Goal: Find specific page/section: Find specific page/section

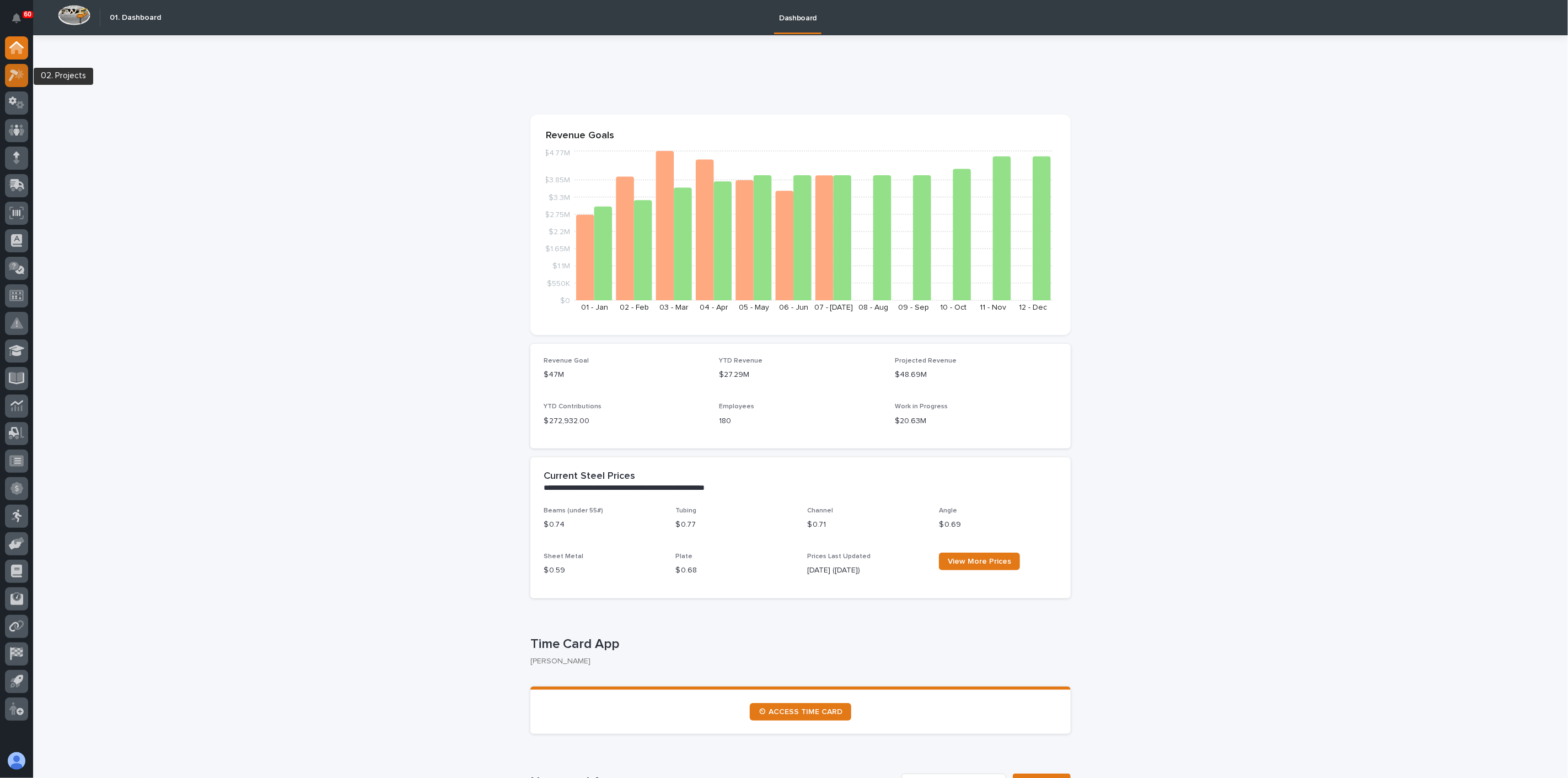
click at [20, 83] on div at bounding box center [16, 75] width 23 height 23
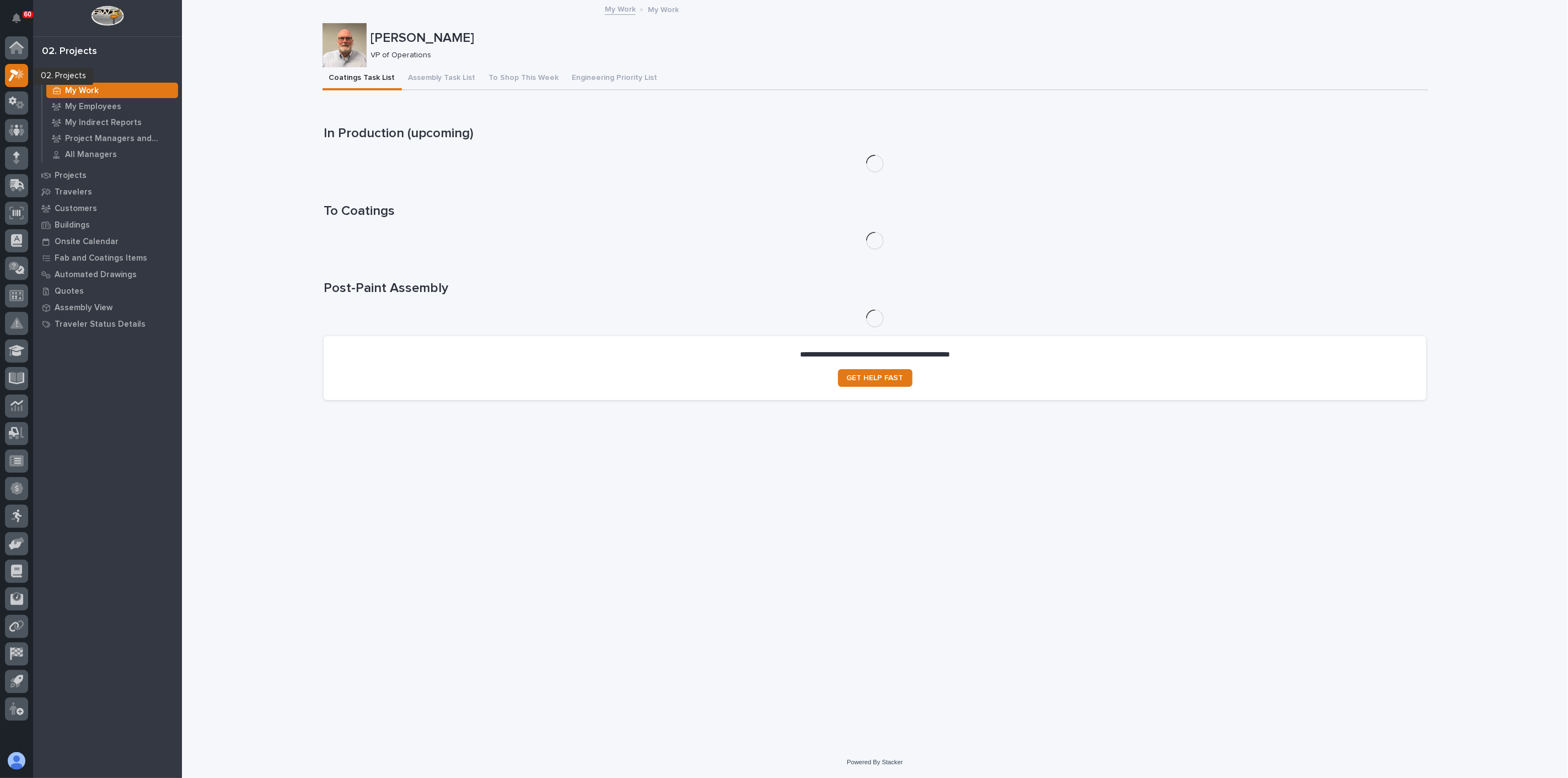
click at [20, 83] on div at bounding box center [16, 75] width 23 height 23
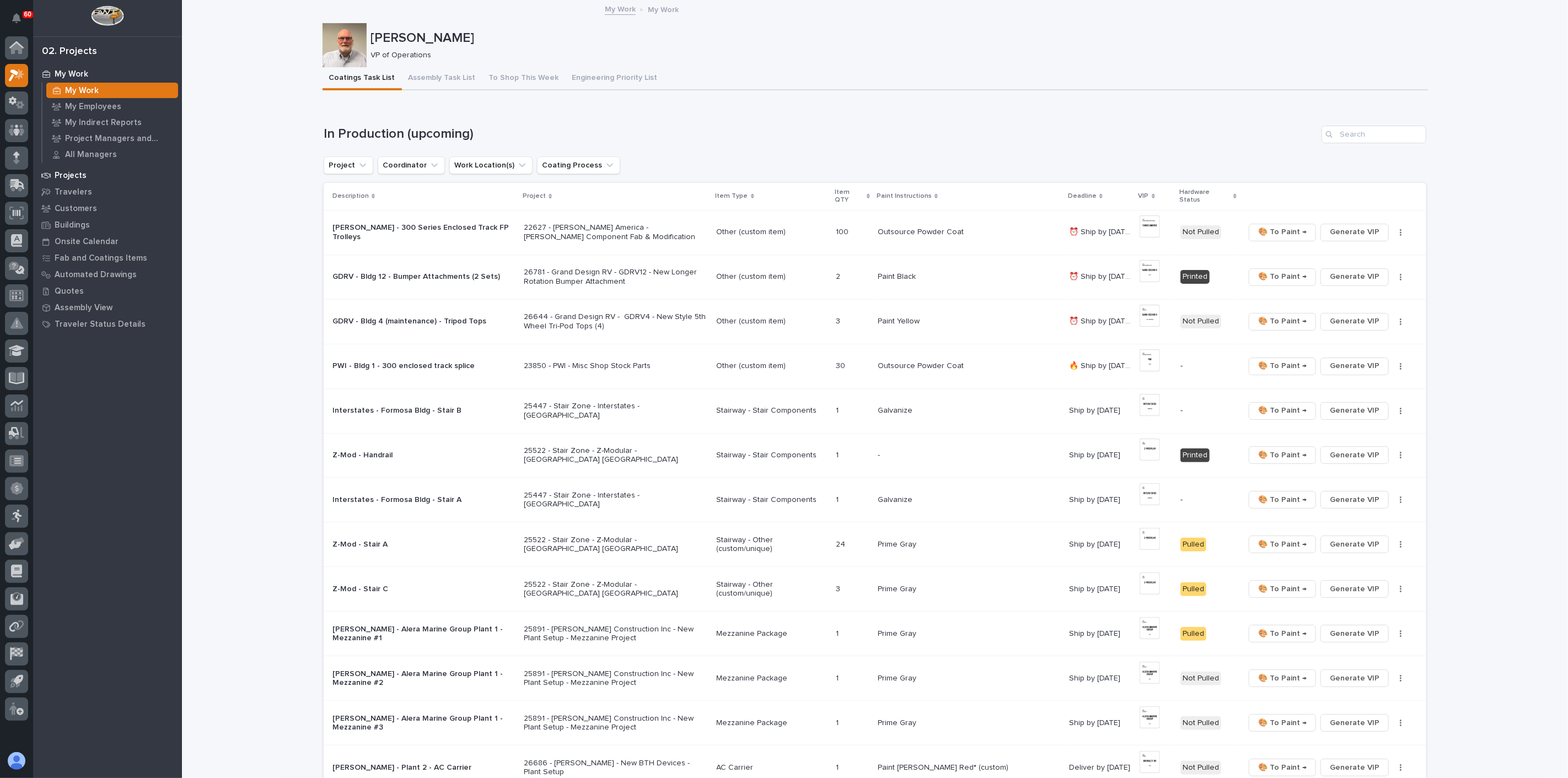
click at [52, 176] on div "Projects" at bounding box center [108, 175] width 143 height 16
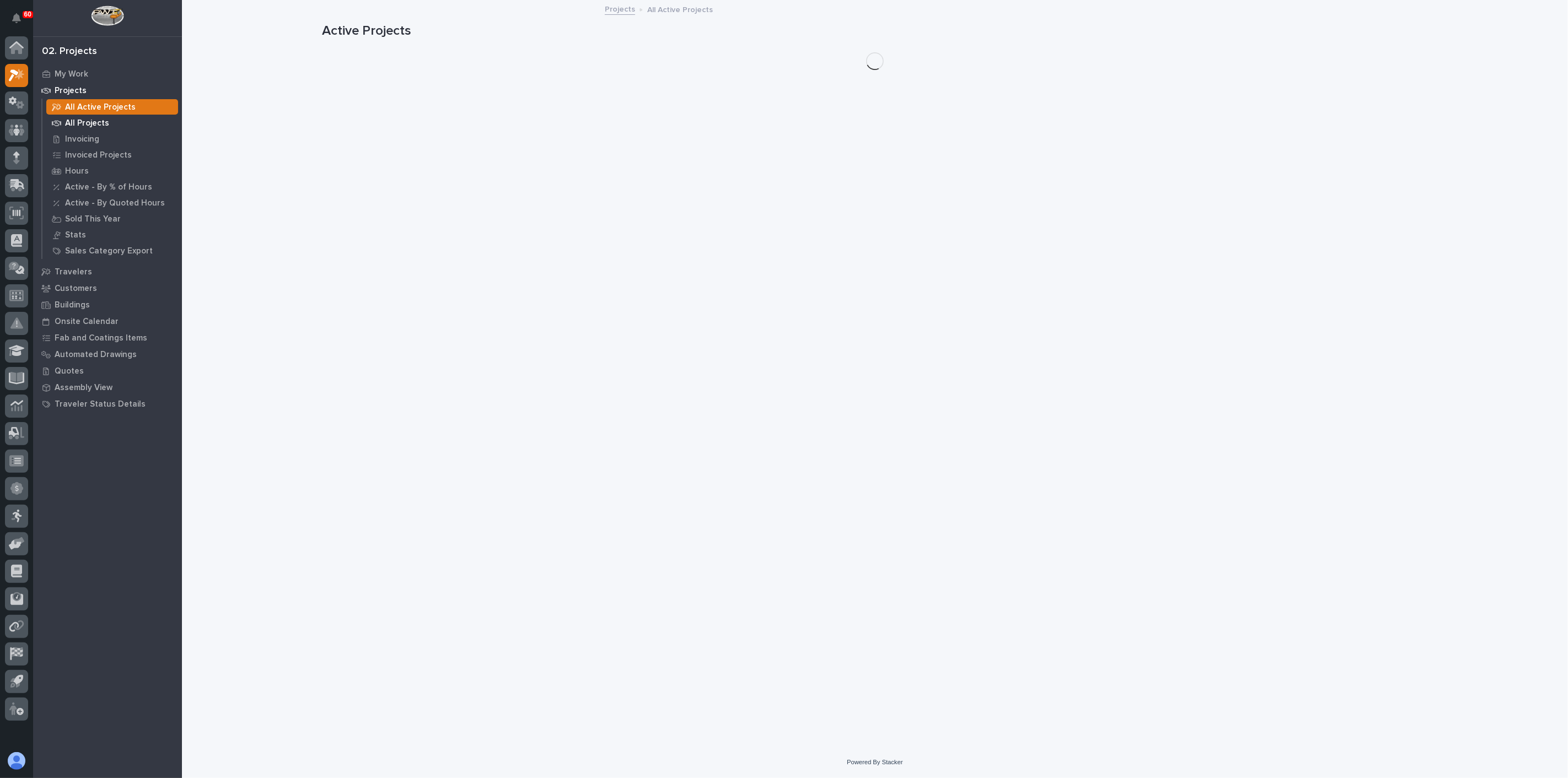
click at [101, 127] on p "All Projects" at bounding box center [87, 123] width 44 height 10
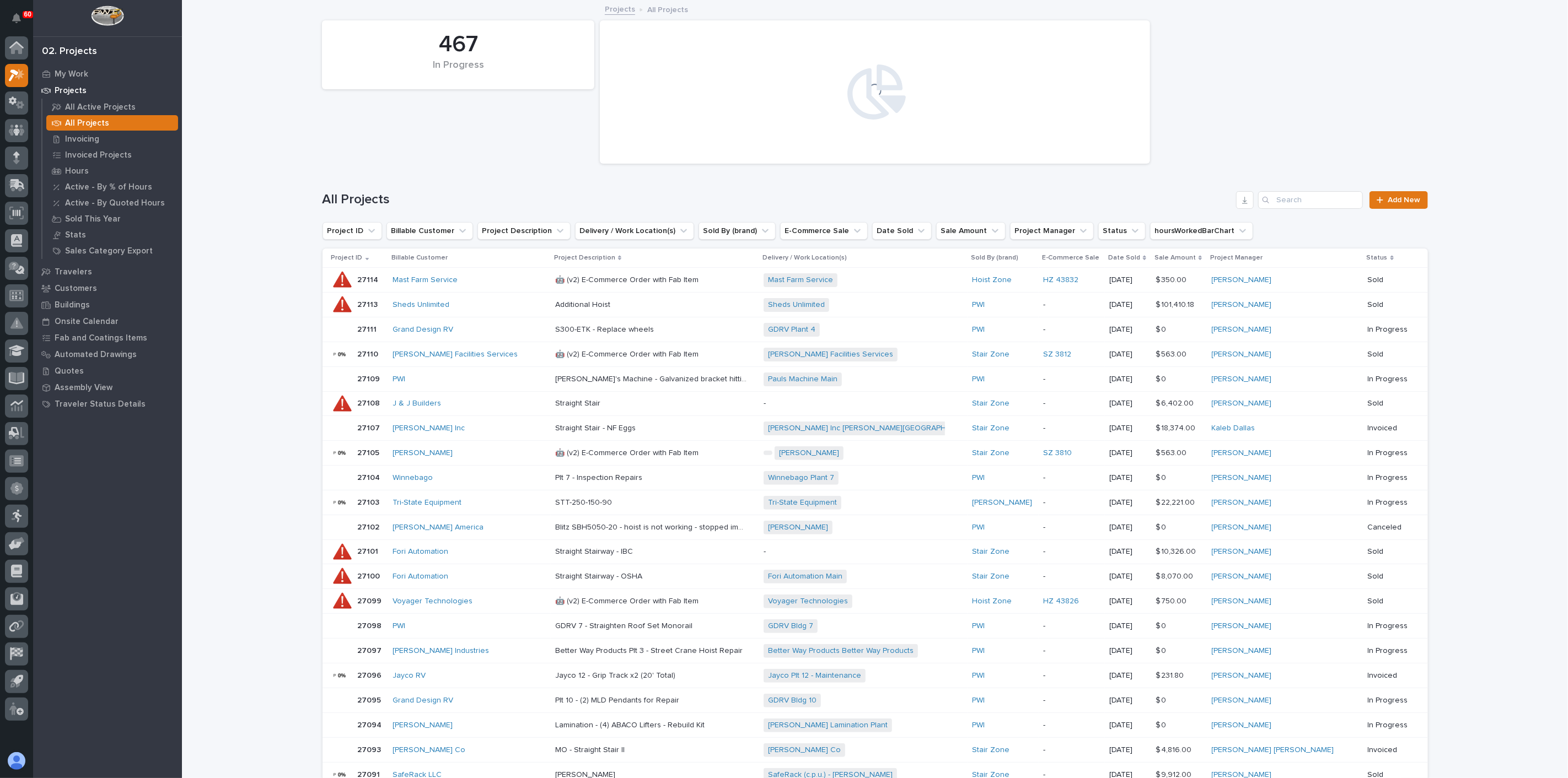
click at [1176, 209] on div "All Projects Add New" at bounding box center [875, 195] width 1106 height 53
click at [1176, 201] on input "Search" at bounding box center [1310, 200] width 105 height 17
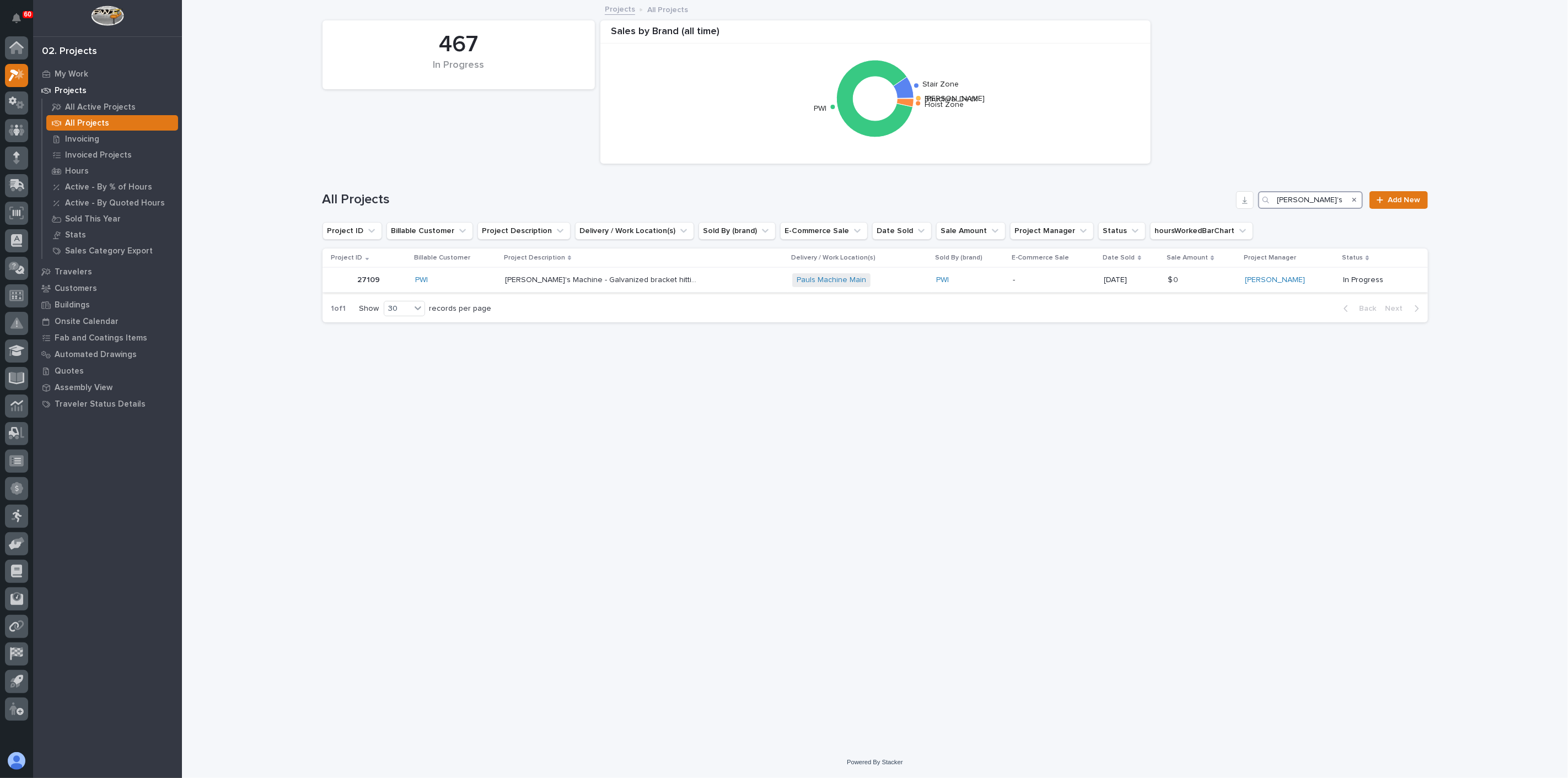
type input "[PERSON_NAME]'s"
click at [467, 277] on div "PWI" at bounding box center [455, 281] width 80 height 9
click at [764, 283] on div "[PERSON_NAME]'s Machine - Galvanized bracket hitting east side end stop [PERSON…" at bounding box center [644, 280] width 278 height 18
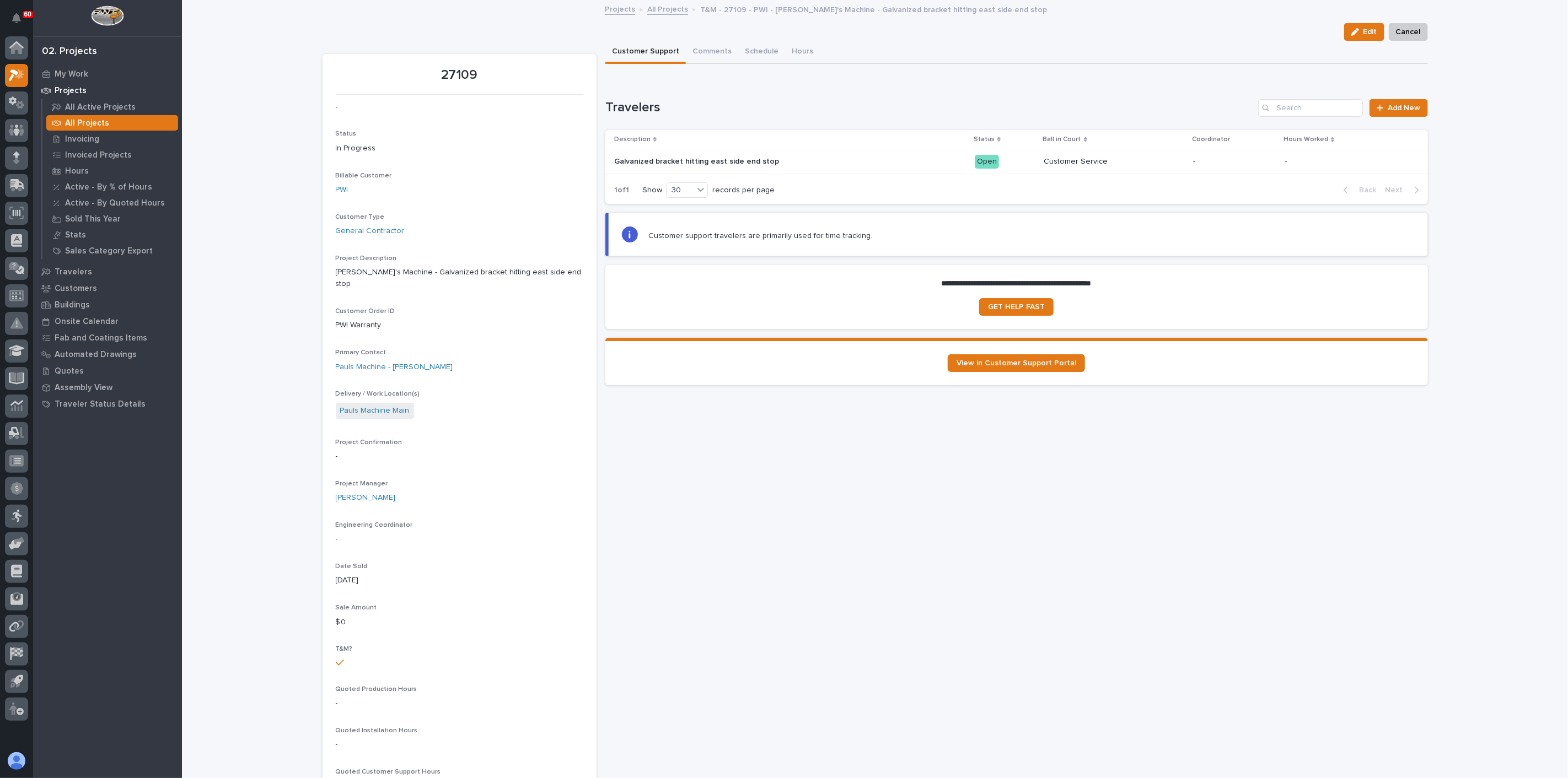
drag, startPoint x: 385, startPoint y: 450, endPoint x: 374, endPoint y: 456, distance: 12.5
click at [383, 451] on div "Project Confirmation -" at bounding box center [459, 454] width 248 height 32
click at [363, 457] on div "Project Confirmation -" at bounding box center [459, 454] width 248 height 32
click at [363, 457] on div "Project Confirmation -" at bounding box center [459, 454] width 248 height 32
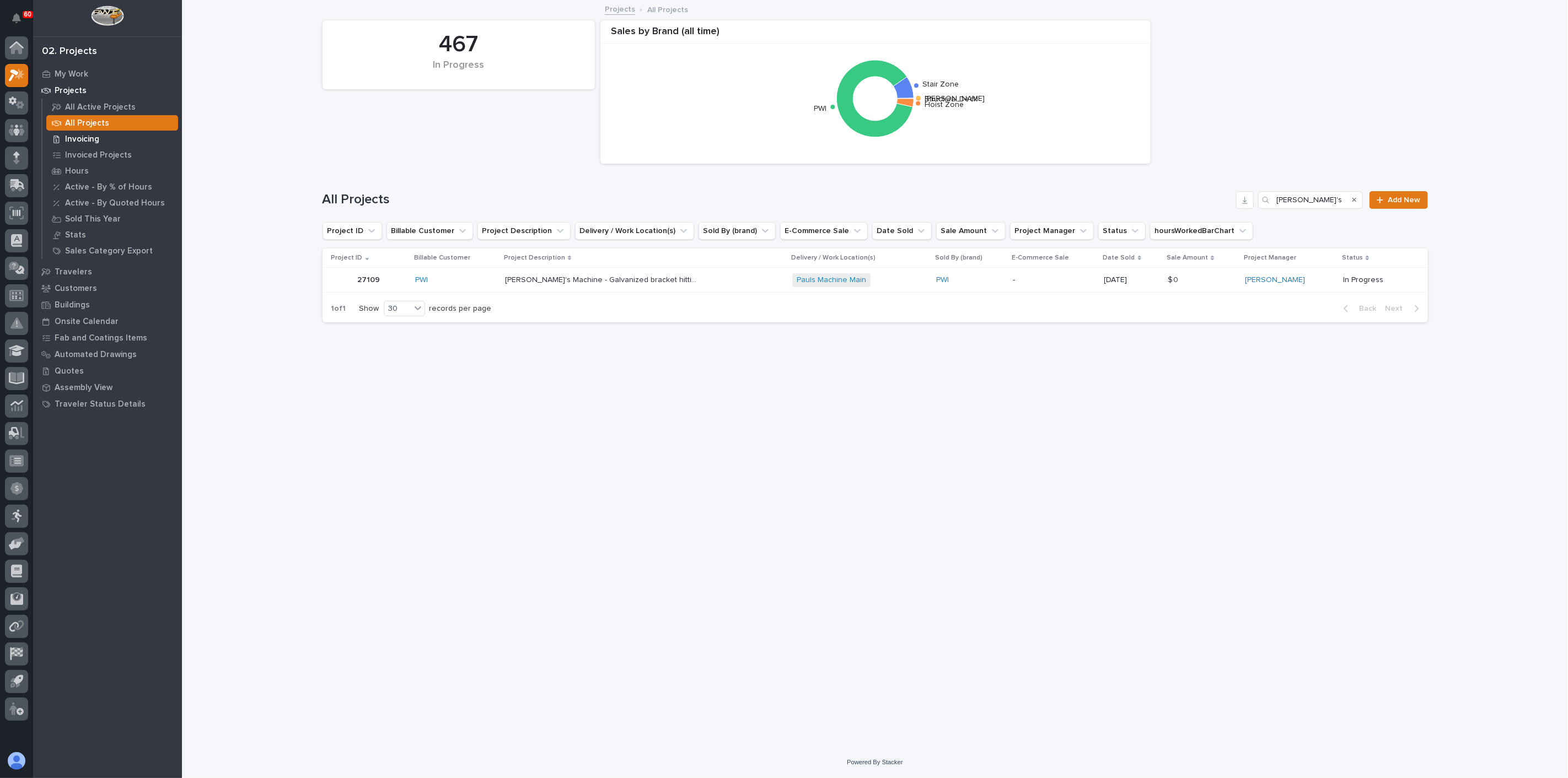
click at [101, 134] on div "Invoicing" at bounding box center [112, 139] width 132 height 16
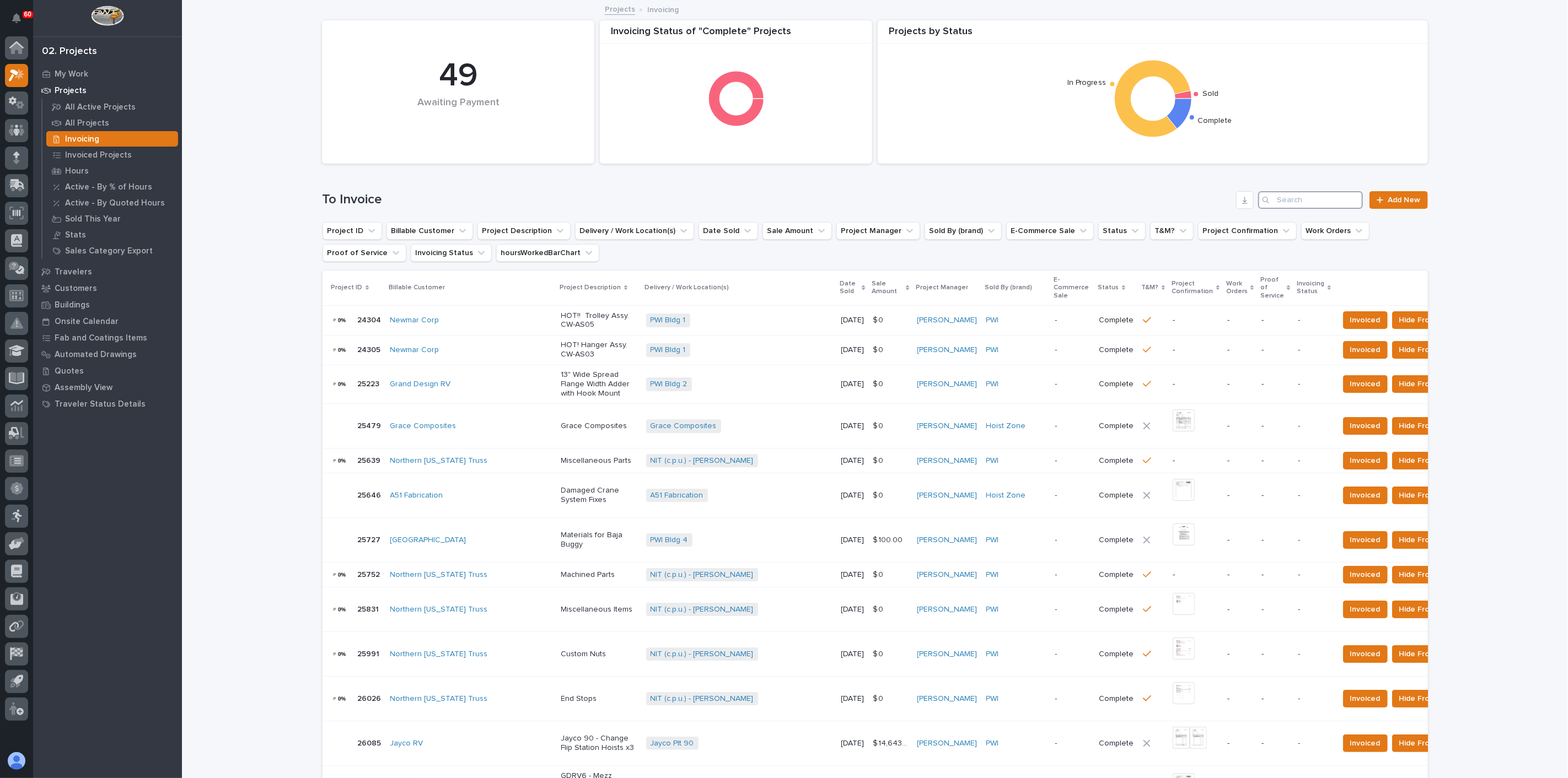
click at [1176, 196] on input "Search" at bounding box center [1310, 200] width 105 height 17
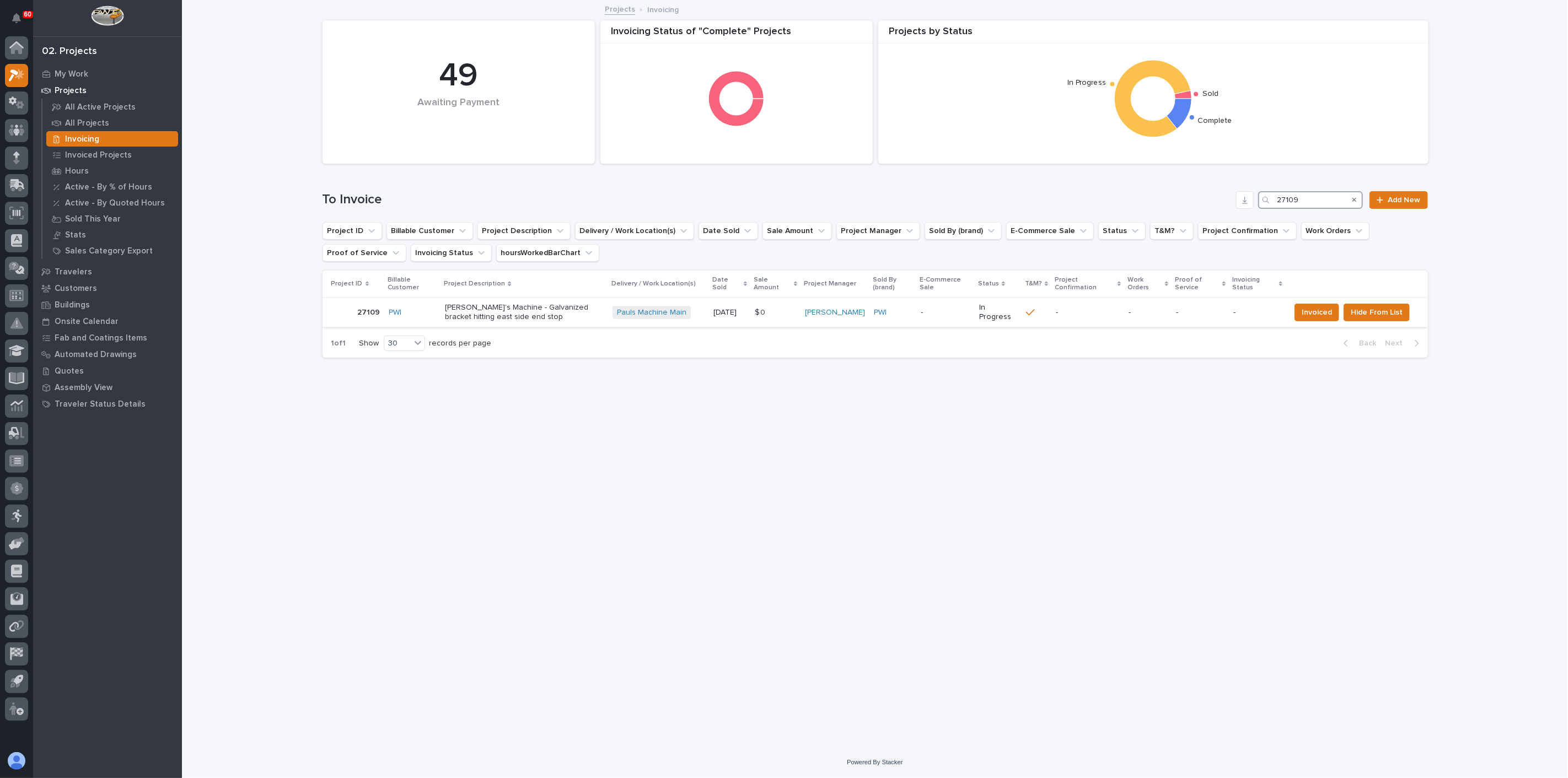
type input "27109"
click at [604, 318] on p "[PERSON_NAME]'s Machine - Galvanized bracket hitting east side end stop" at bounding box center [525, 313] width 159 height 19
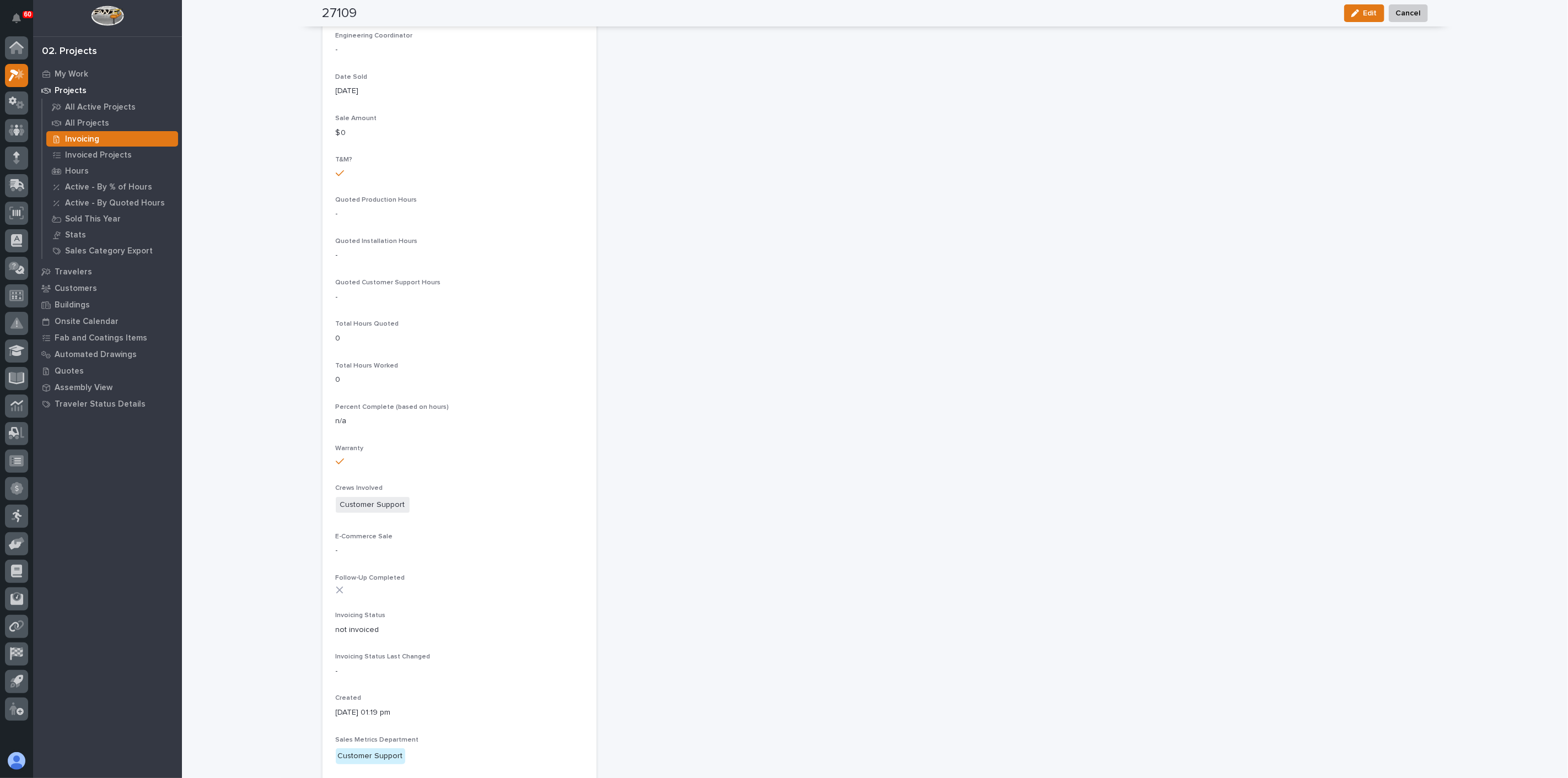
scroll to position [551, 0]
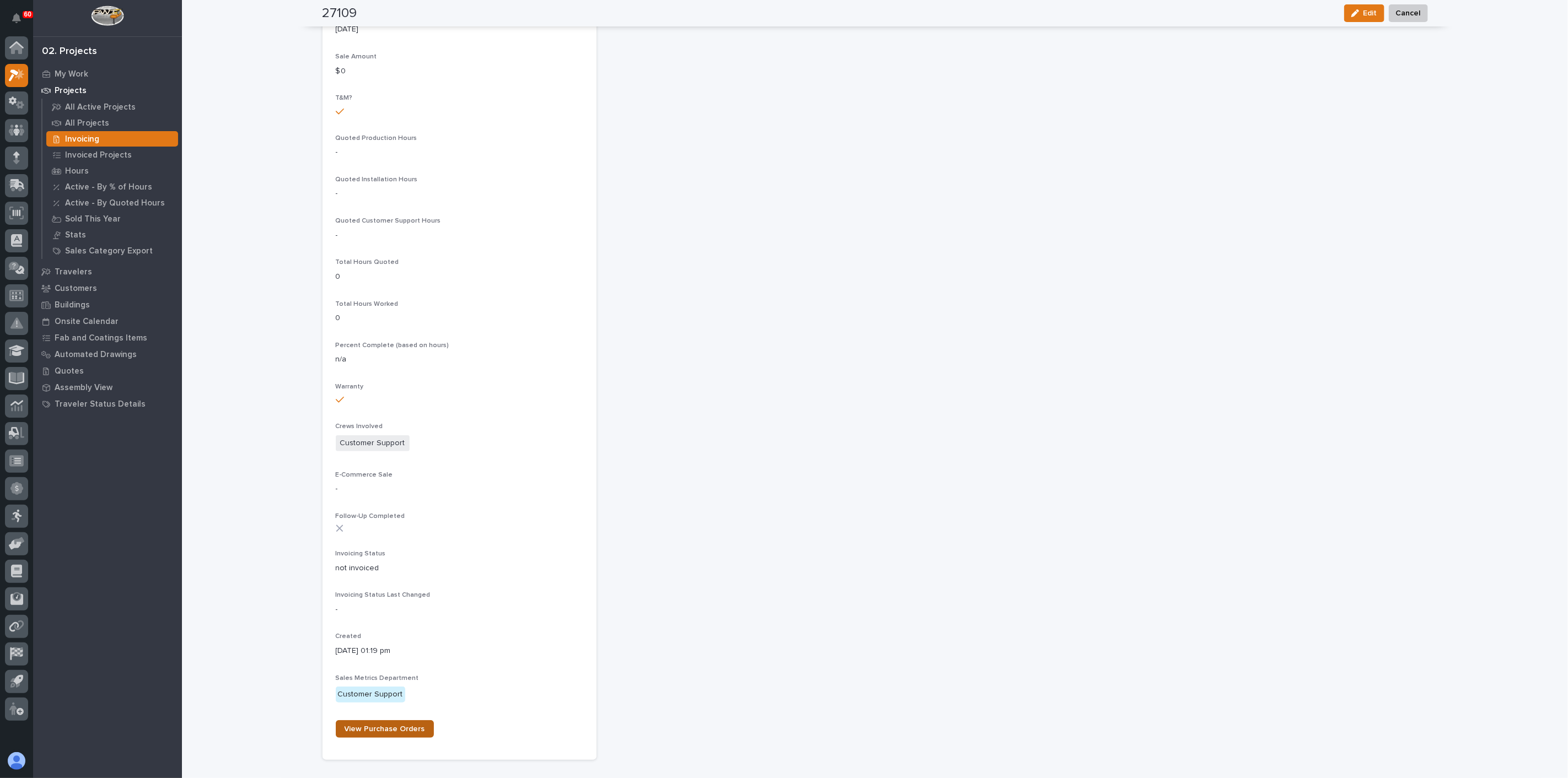
click at [390, 557] on span "View Purchase Orders" at bounding box center [385, 729] width 80 height 8
click at [94, 125] on p "All Projects" at bounding box center [87, 123] width 44 height 10
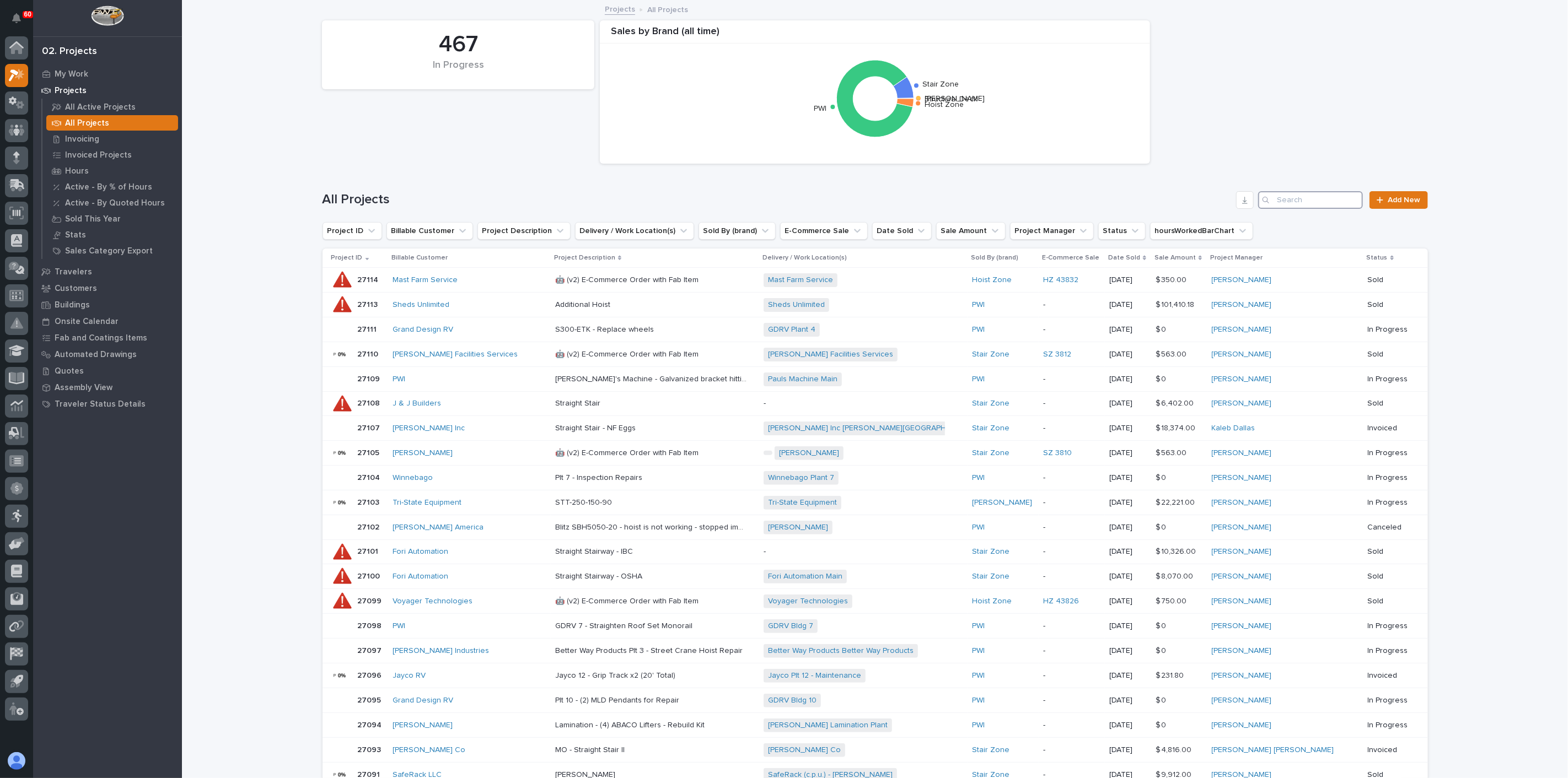
click at [1176, 200] on input "Search" at bounding box center [1310, 200] width 105 height 17
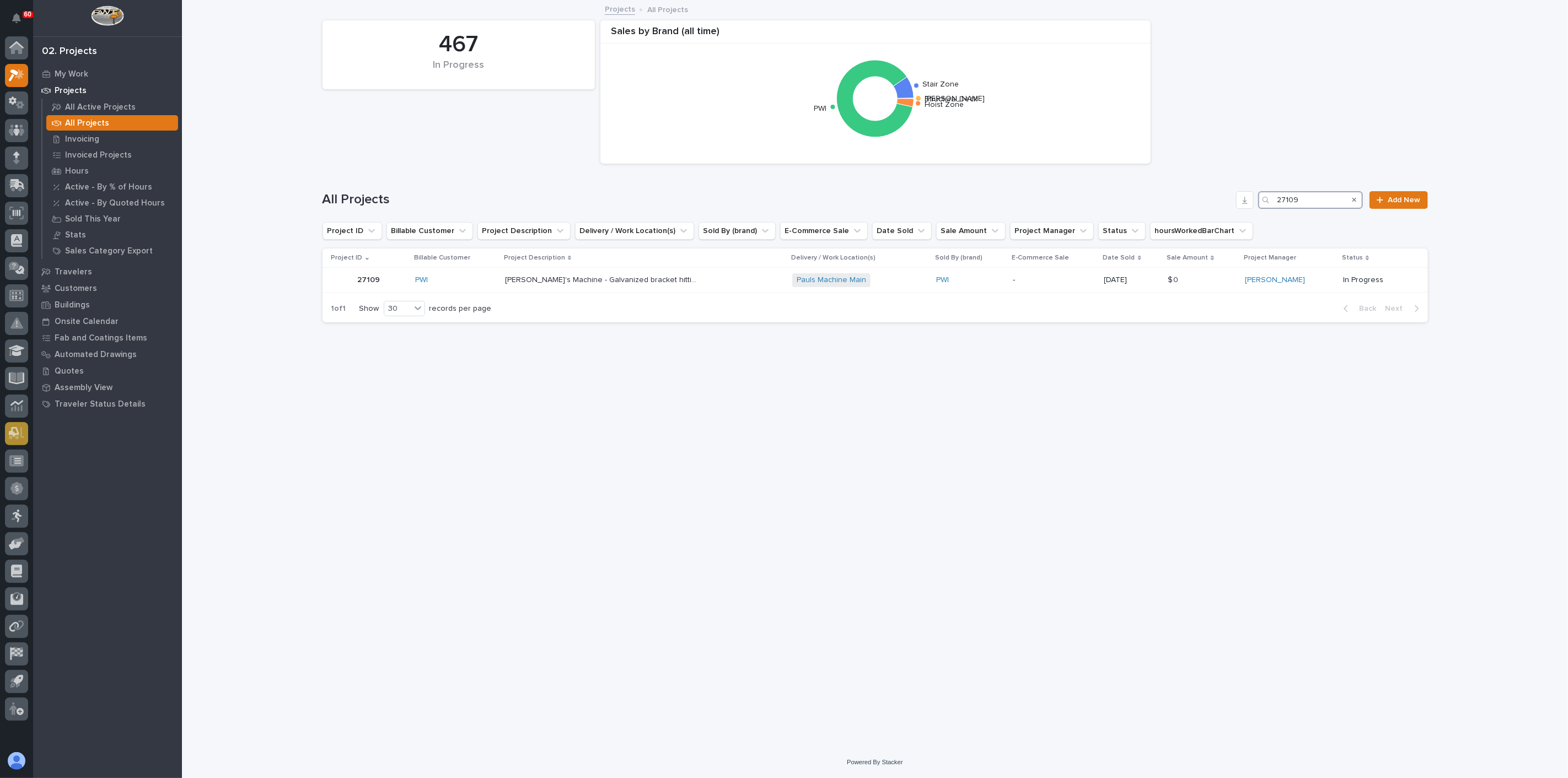
type input "27109"
